Goal: Task Accomplishment & Management: Use online tool/utility

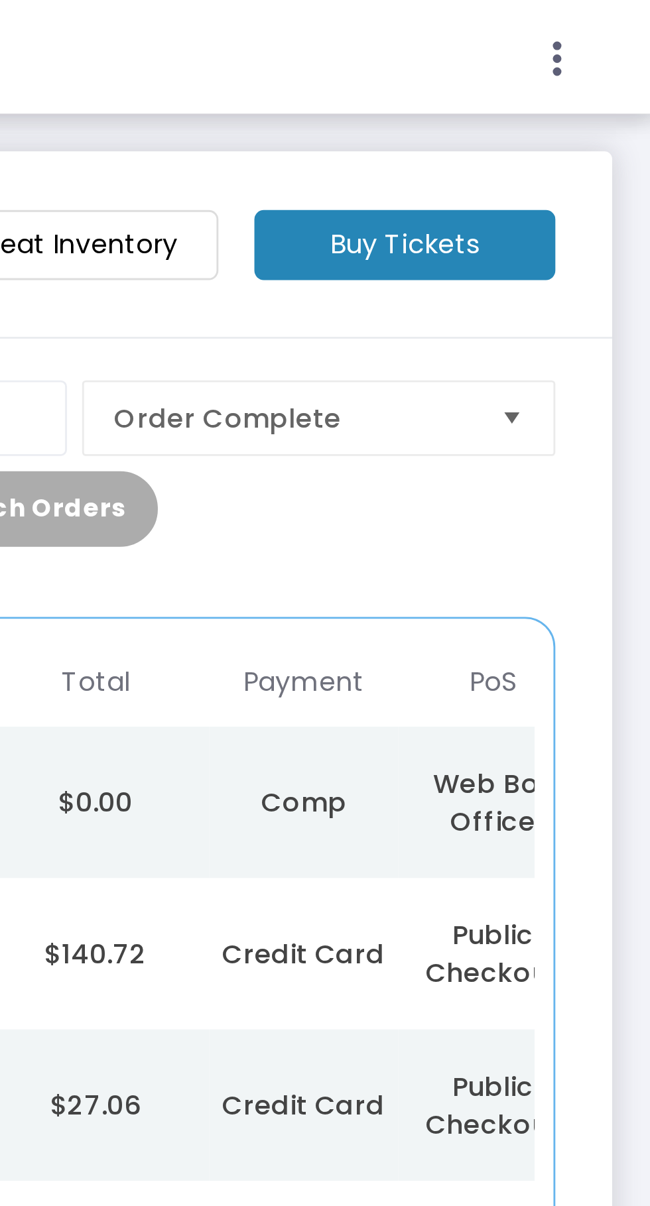
click at [614, 19] on icon at bounding box center [617, 21] width 12 height 17
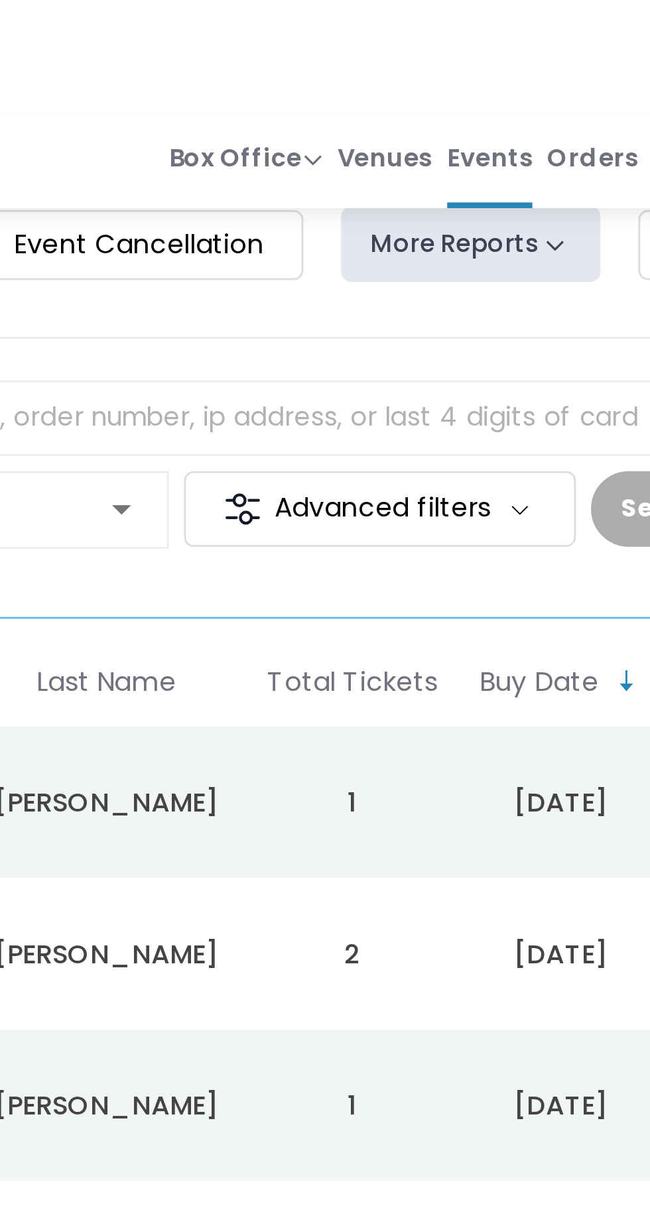
click at [267, 61] on span "Box Office" at bounding box center [266, 55] width 54 height 13
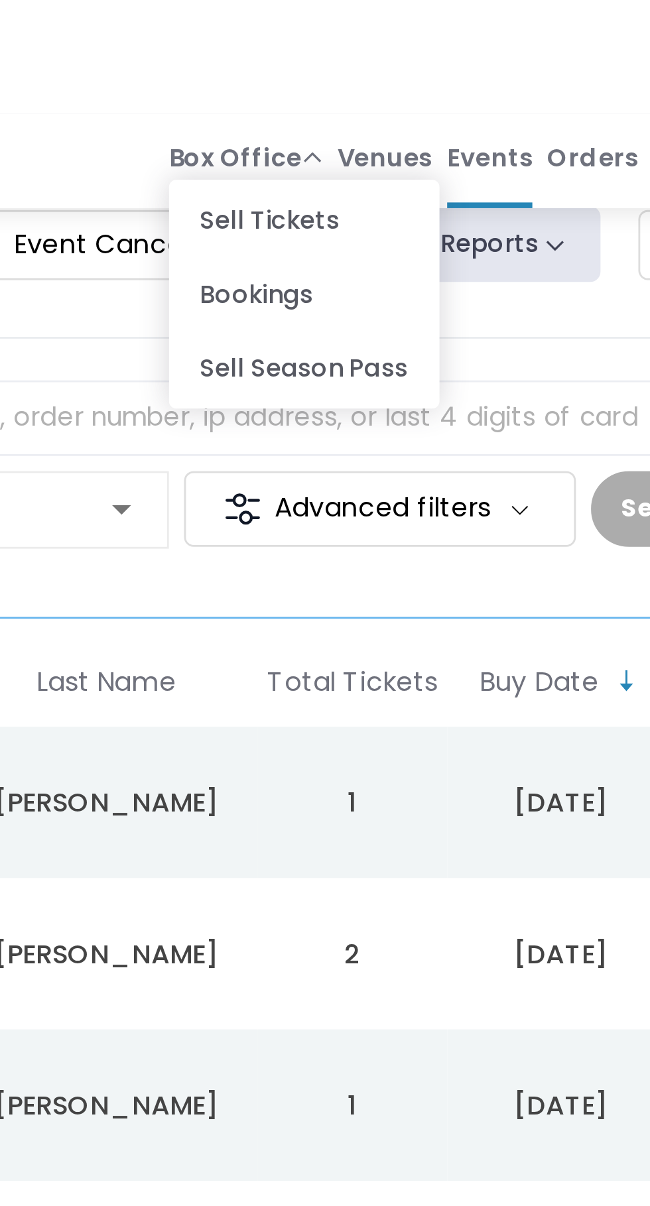
click at [282, 84] on li "Sell Tickets" at bounding box center [286, 77] width 95 height 26
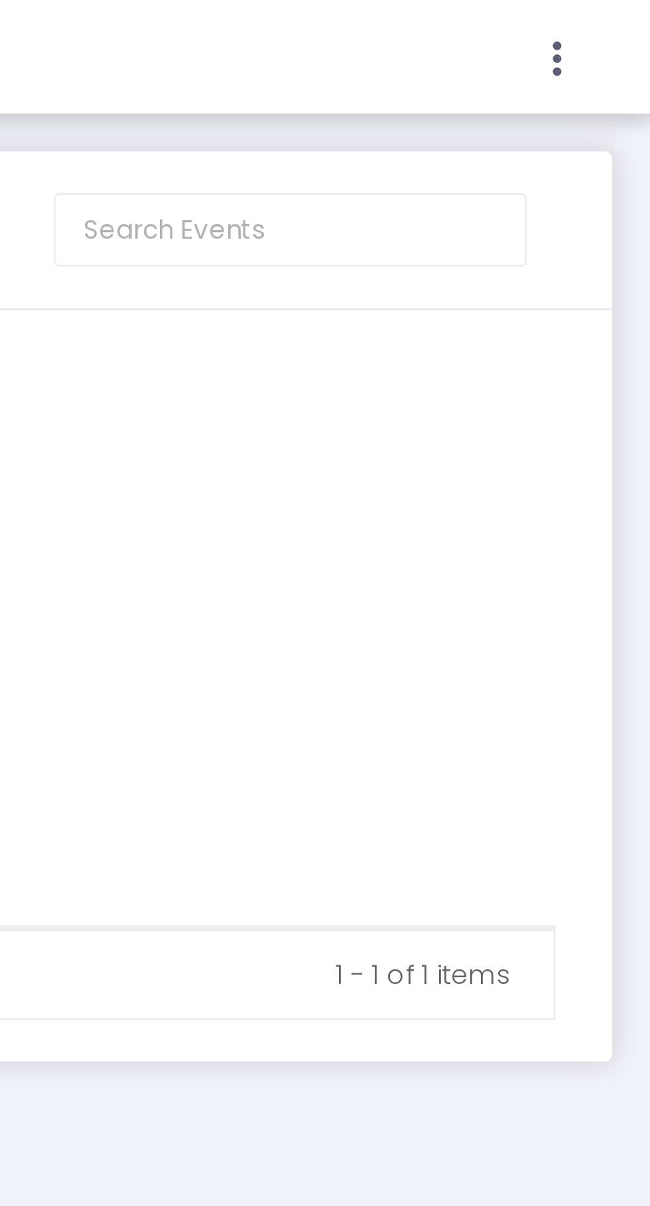
click at [612, 22] on icon at bounding box center [617, 21] width 12 height 17
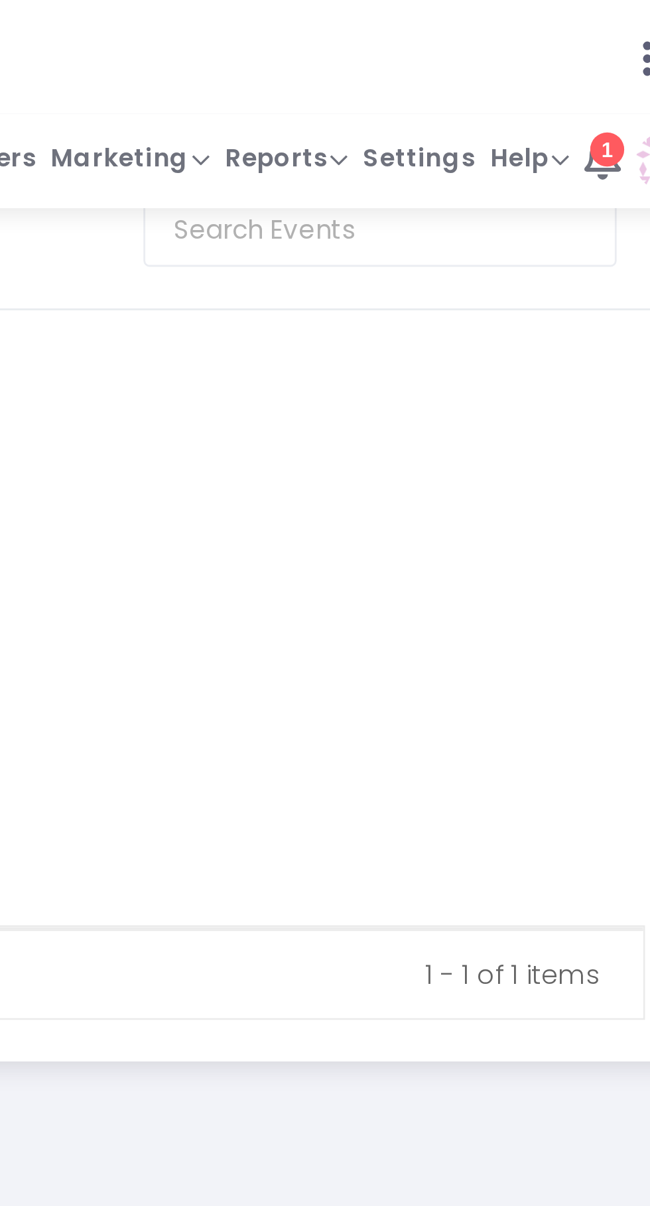
click at [485, 61] on span "Reports" at bounding box center [490, 55] width 43 height 13
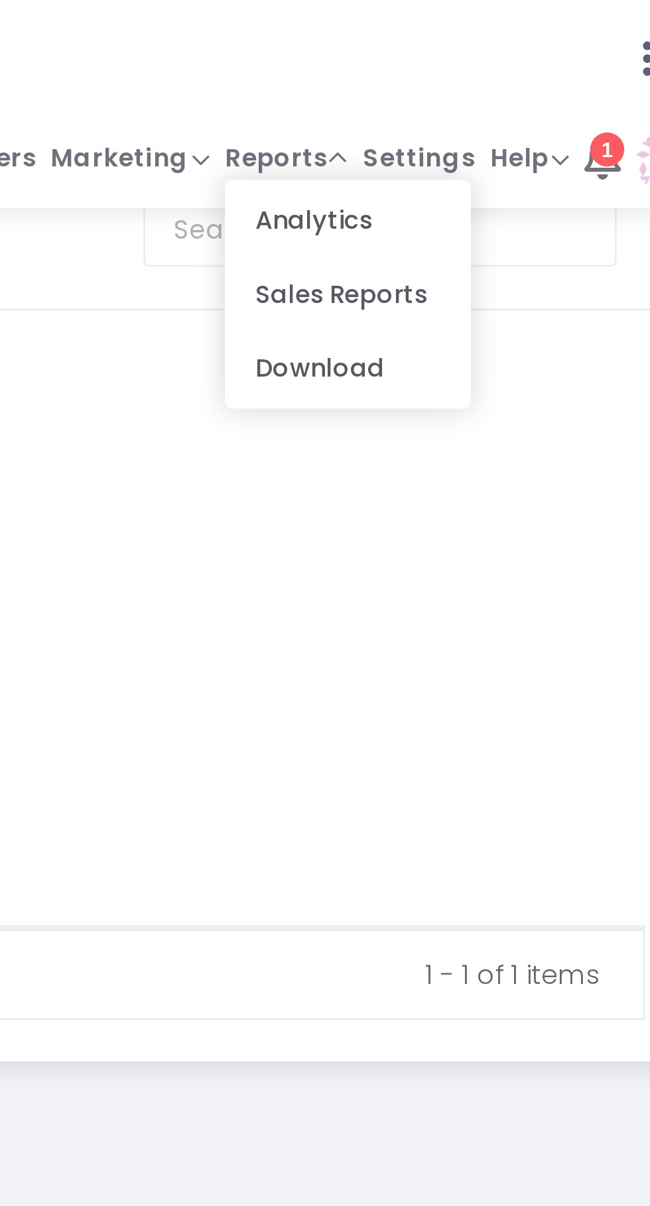
click at [508, 104] on li "Sales Reports" at bounding box center [512, 103] width 86 height 26
